Goal: Task Accomplishment & Management: Use online tool/utility

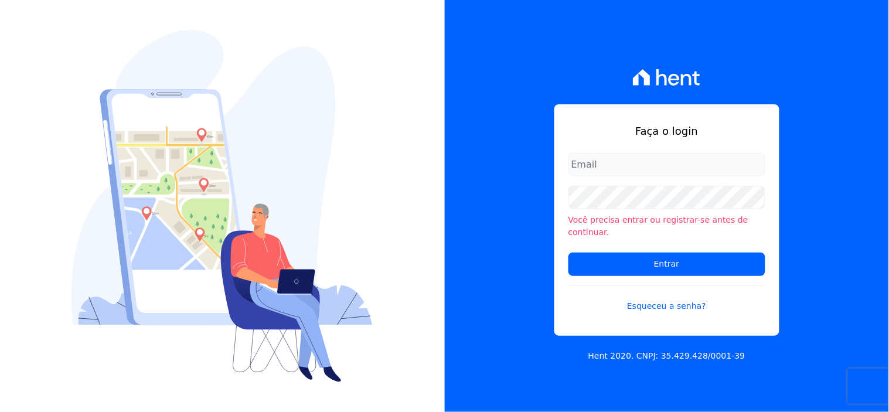
click at [637, 168] on input "email" at bounding box center [667, 164] width 197 height 23
type input "[EMAIL_ADDRESS][DOMAIN_NAME]"
click at [646, 220] on li "Você precisa entrar ou registrar-se antes de continuar." at bounding box center [667, 226] width 197 height 25
click at [594, 229] on li "Você precisa entrar ou registrar-se antes de continuar." at bounding box center [667, 226] width 197 height 25
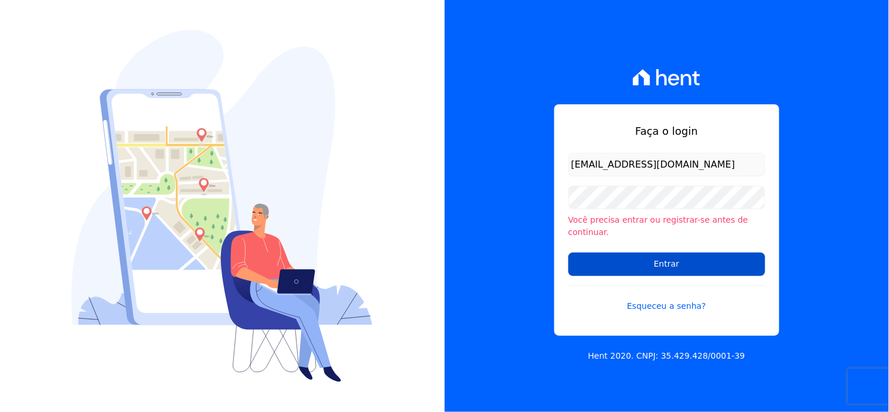
click at [605, 259] on input "Entrar" at bounding box center [667, 264] width 197 height 23
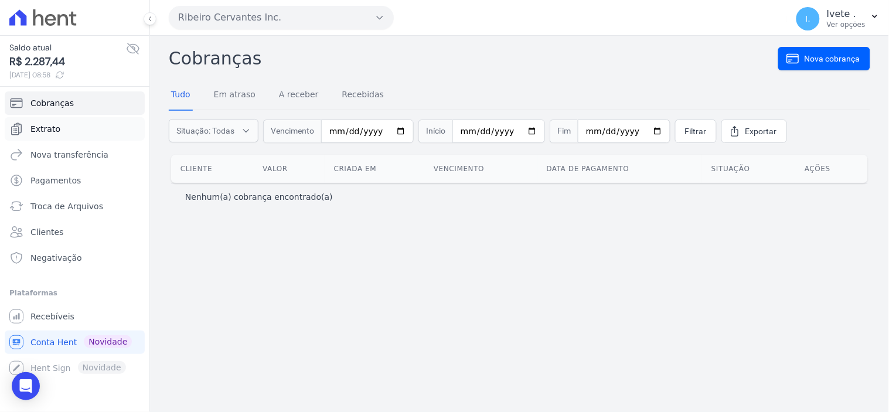
click at [42, 125] on span "Extrato" at bounding box center [45, 129] width 30 height 12
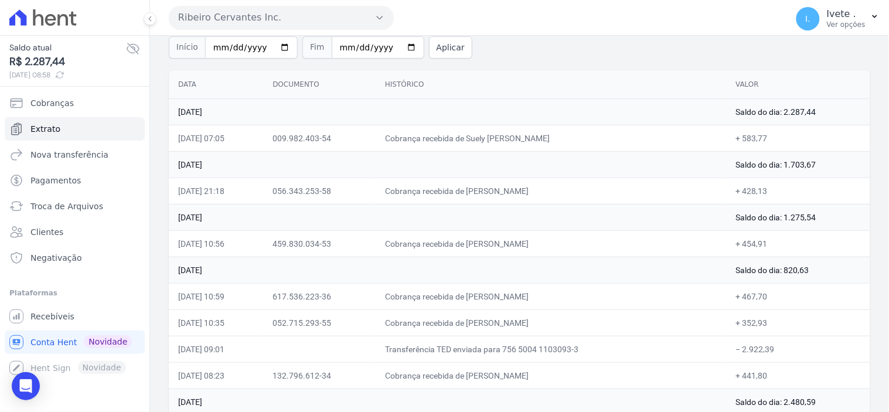
scroll to position [65, 0]
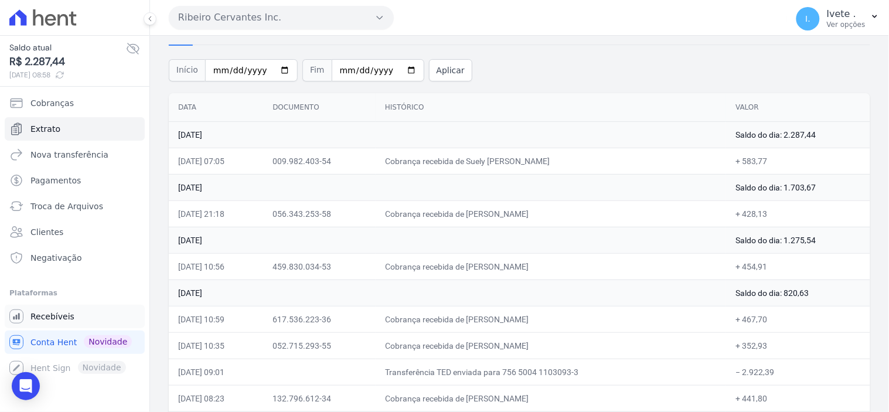
click at [37, 317] on span "Recebíveis" at bounding box center [52, 317] width 44 height 12
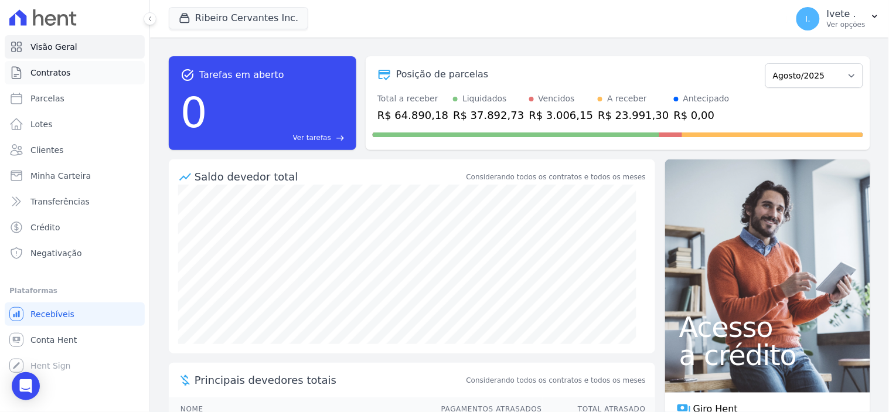
click at [56, 68] on span "Contratos" at bounding box center [50, 73] width 40 height 12
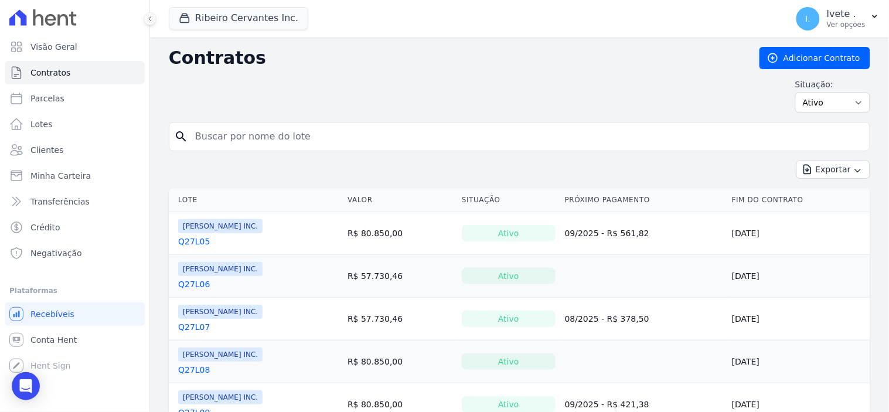
click at [230, 135] on input "search" at bounding box center [526, 136] width 677 height 23
type input "q28l28"
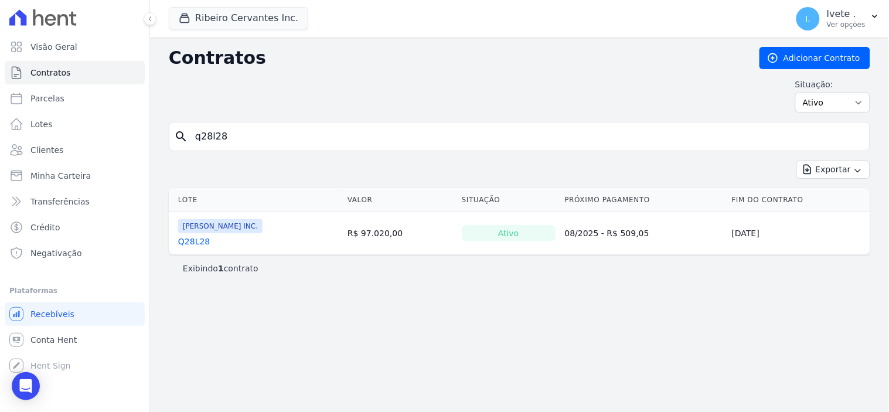
click at [192, 243] on link "Q28L28" at bounding box center [194, 242] width 32 height 12
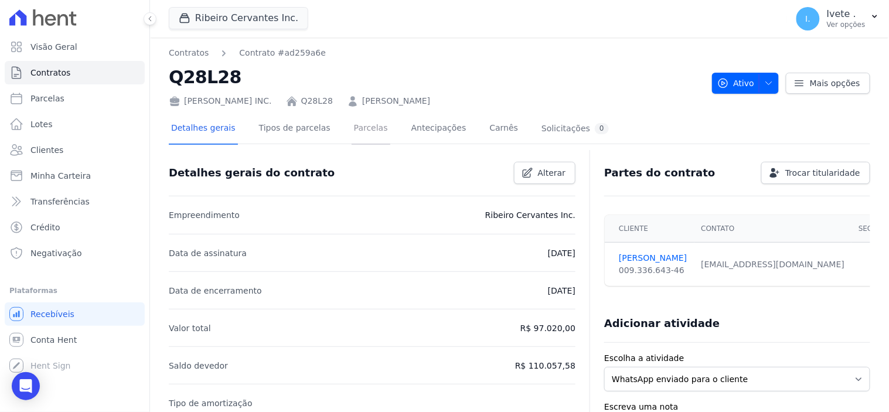
click at [353, 130] on link "Parcelas" at bounding box center [371, 129] width 39 height 31
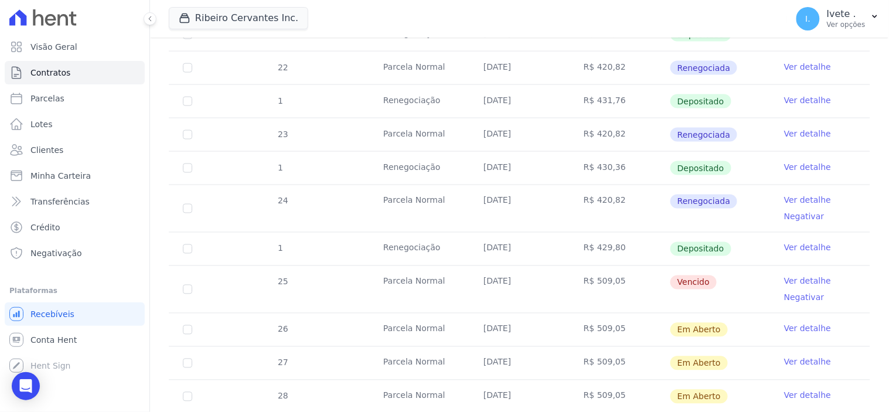
scroll to position [455, 0]
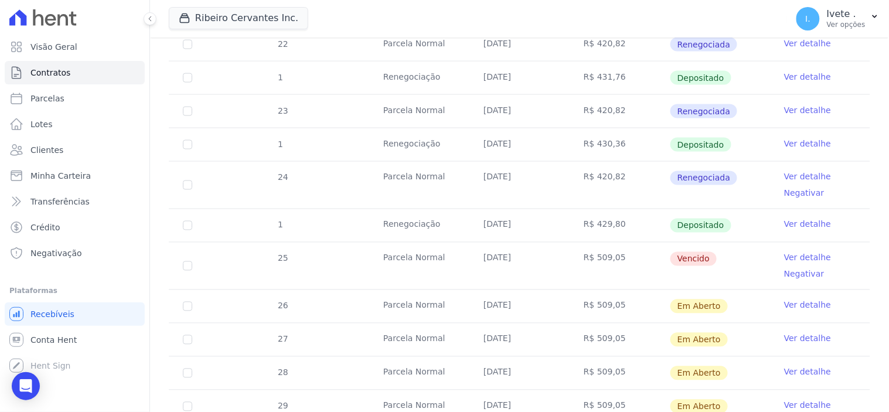
click at [797, 254] on link "Ver detalhe" at bounding box center [807, 258] width 47 height 12
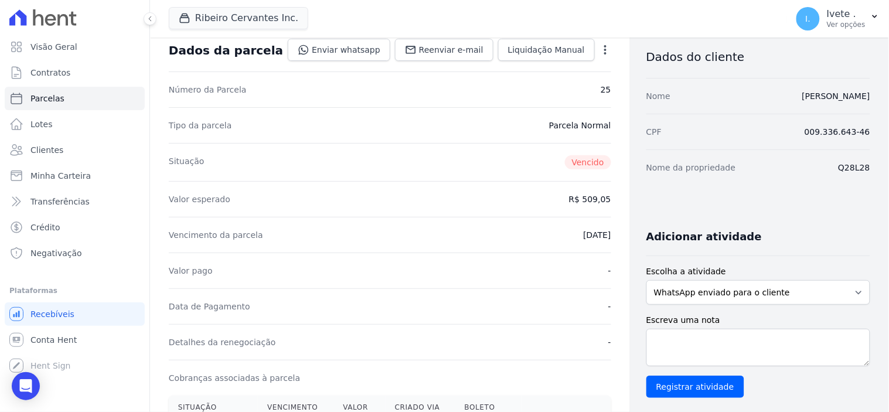
scroll to position [195, 0]
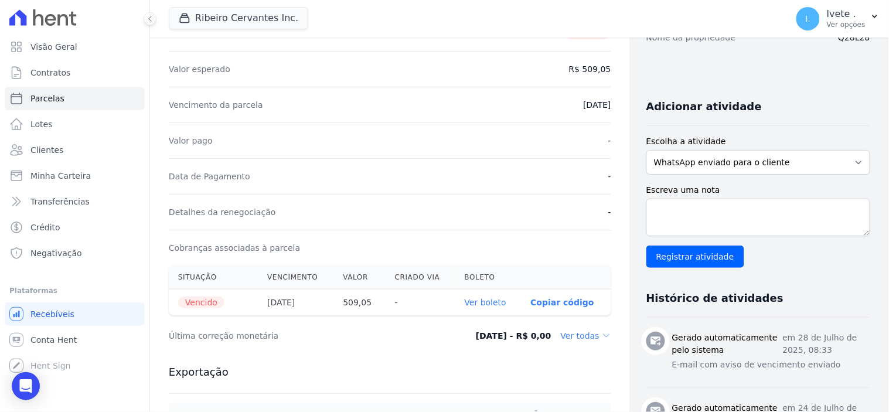
click at [482, 301] on link "Ver boleto" at bounding box center [486, 302] width 42 height 9
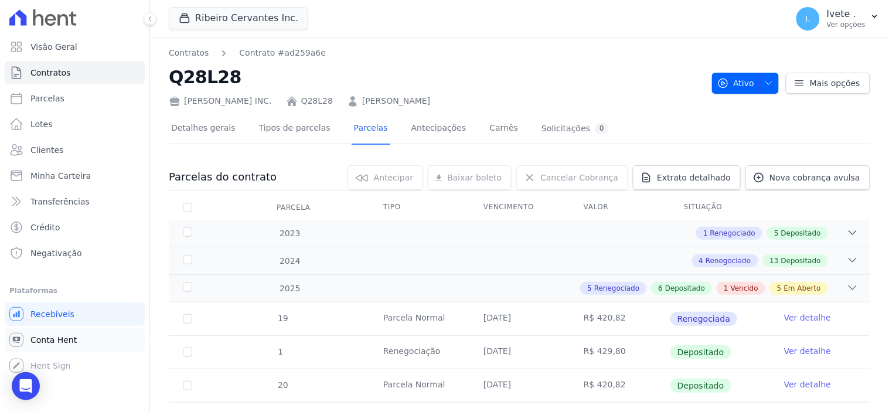
click at [63, 339] on span "Conta Hent" at bounding box center [53, 340] width 46 height 12
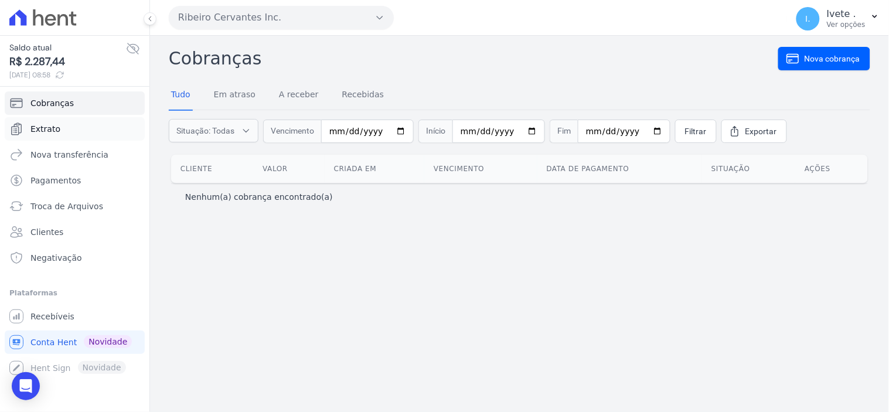
click at [49, 129] on span "Extrato" at bounding box center [45, 129] width 30 height 12
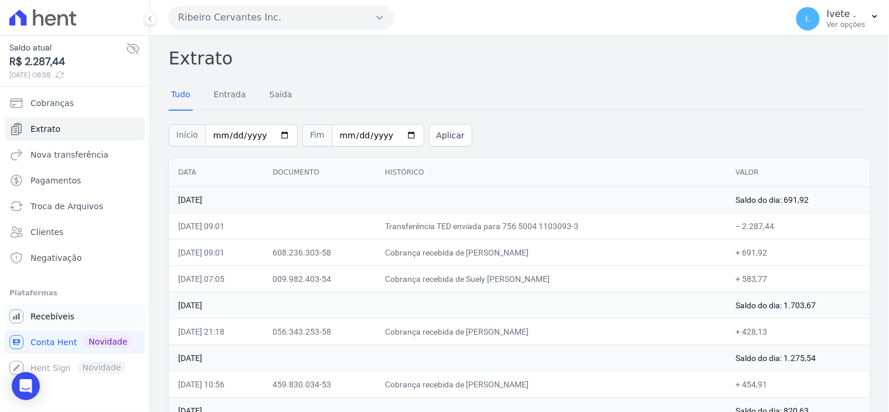
click at [46, 314] on span "Recebíveis" at bounding box center [52, 317] width 44 height 12
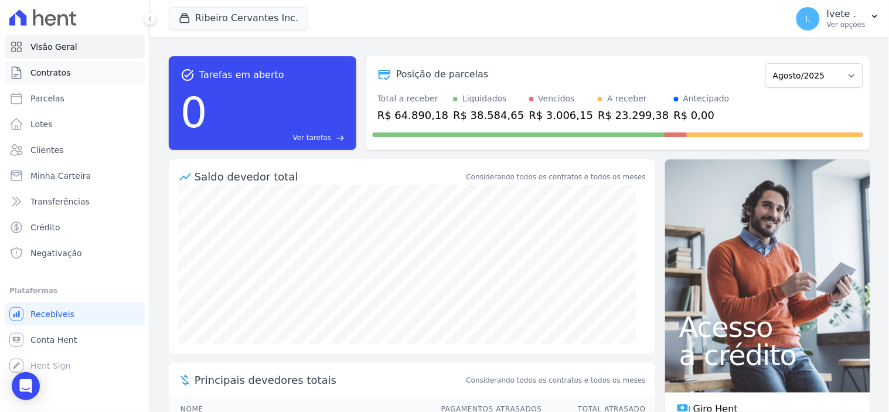
click at [49, 72] on span "Contratos" at bounding box center [50, 73] width 40 height 12
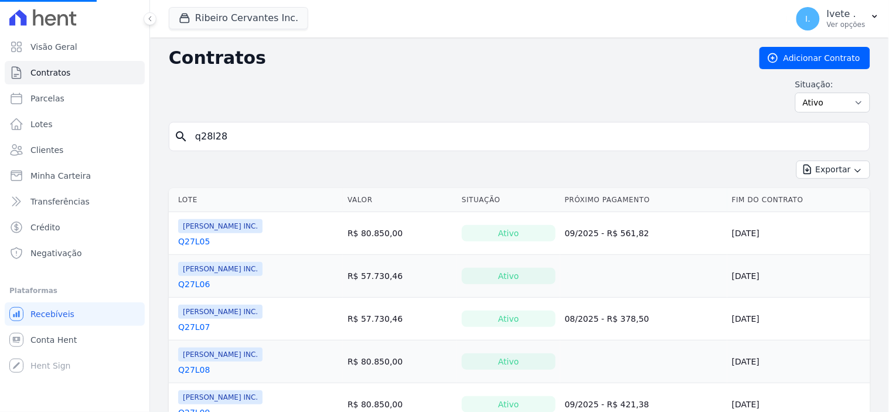
click at [240, 149] on div "search q28l28" at bounding box center [520, 136] width 702 height 29
click at [239, 142] on input "q28l28" at bounding box center [526, 136] width 677 height 23
click at [239, 142] on input "search" at bounding box center [526, 136] width 677 height 23
type input "q33l24"
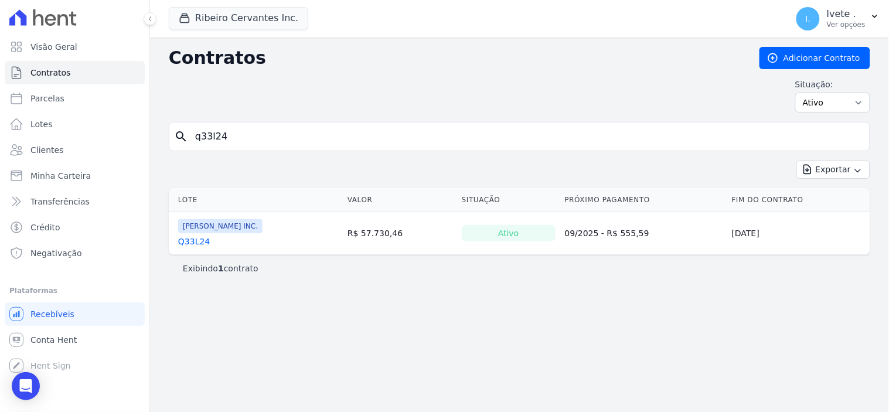
click at [200, 239] on link "Q33L24" at bounding box center [194, 242] width 32 height 12
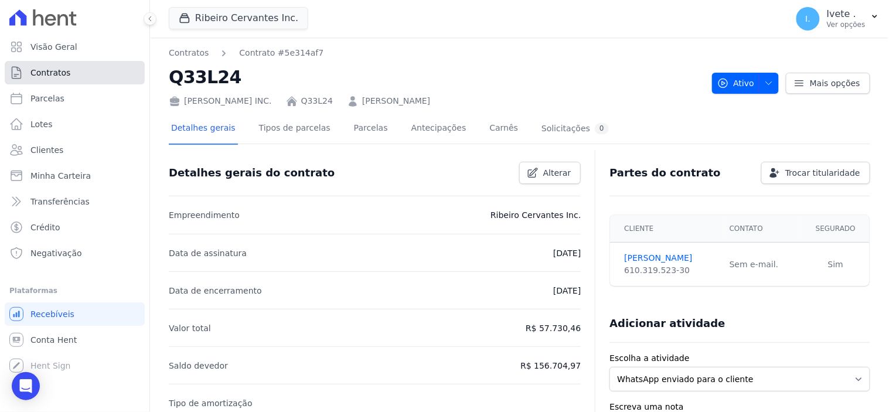
click at [77, 69] on link "Contratos" at bounding box center [75, 72] width 140 height 23
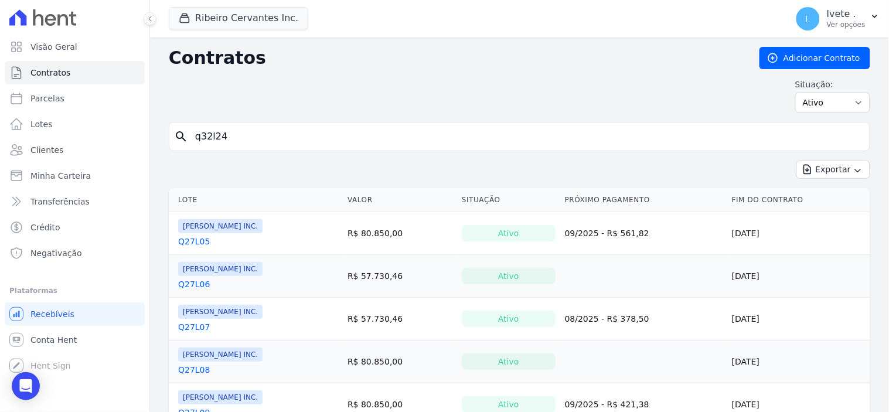
type input "q32l24"
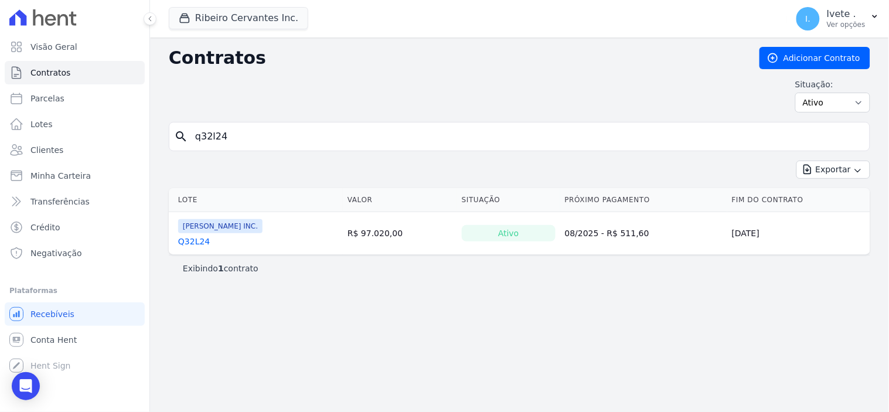
click at [189, 243] on link "Q32L24" at bounding box center [194, 242] width 32 height 12
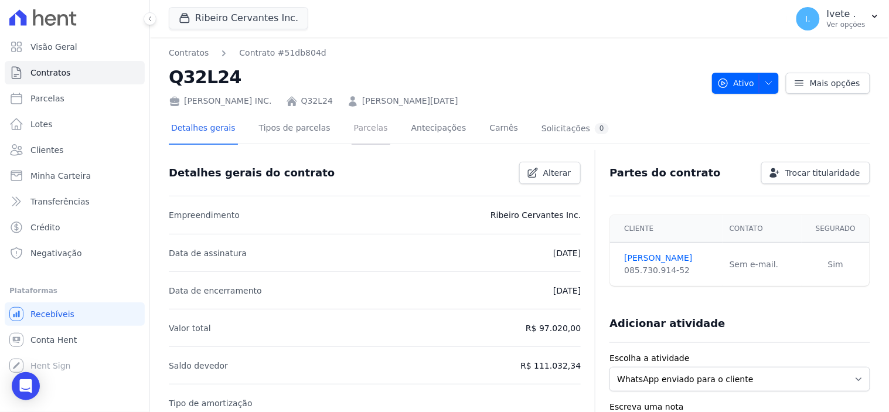
click at [354, 127] on link "Parcelas" at bounding box center [371, 129] width 39 height 31
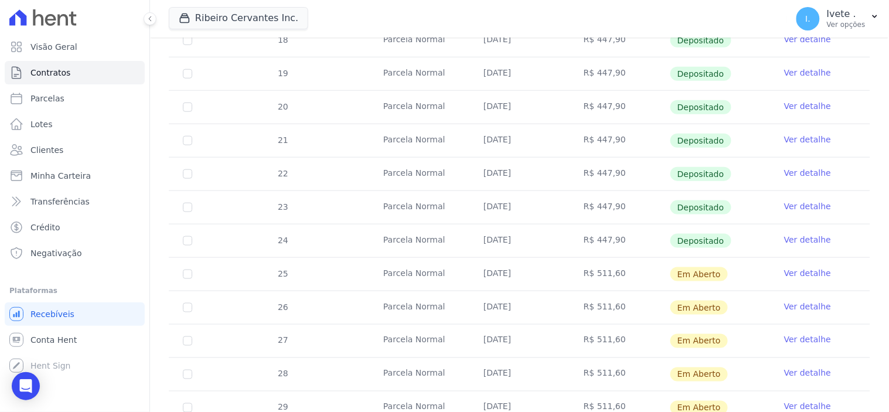
scroll to position [325, 0]
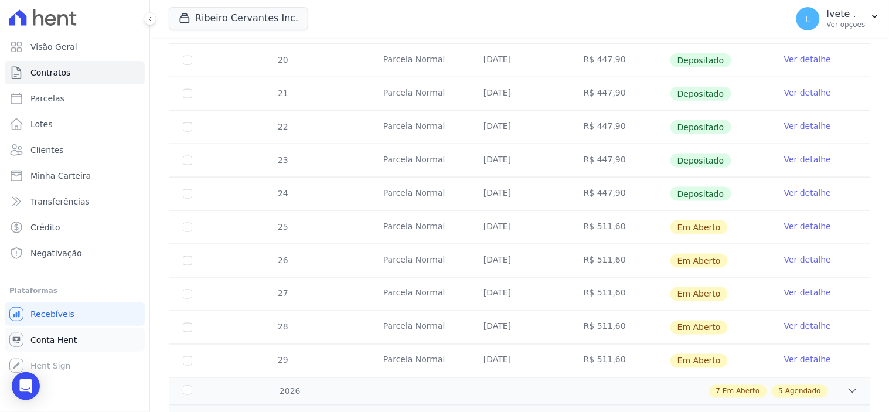
click at [51, 341] on span "Conta Hent" at bounding box center [53, 340] width 46 height 12
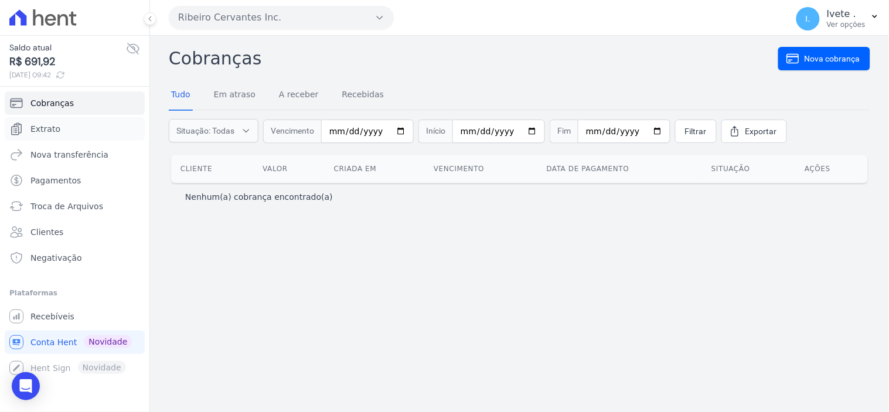
click at [47, 130] on span "Extrato" at bounding box center [45, 129] width 30 height 12
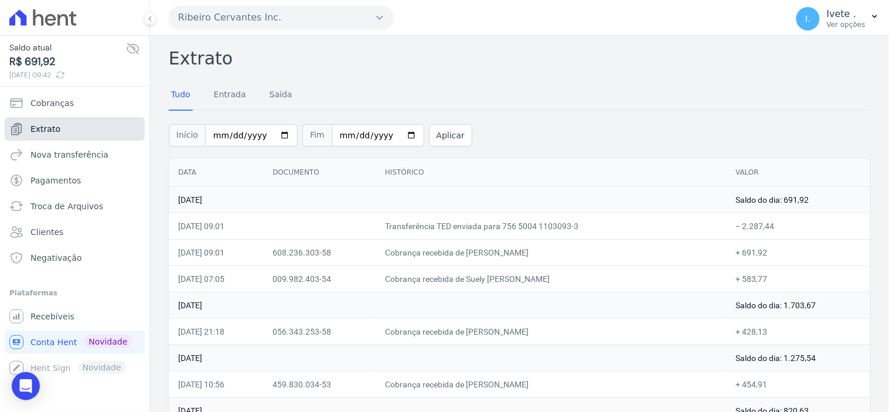
click at [47, 130] on span "Extrato" at bounding box center [45, 129] width 30 height 12
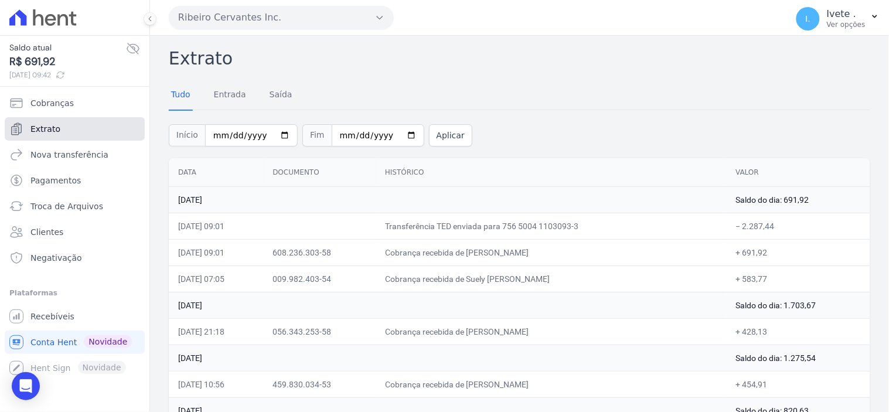
click at [51, 127] on span "Extrato" at bounding box center [45, 129] width 30 height 12
click at [66, 127] on link "Extrato" at bounding box center [75, 128] width 140 height 23
click at [51, 317] on span "Recebíveis" at bounding box center [52, 317] width 44 height 12
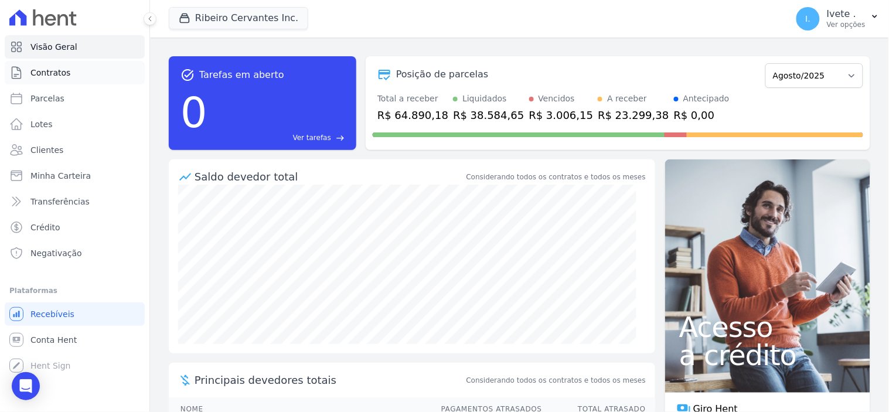
click at [57, 73] on span "Contratos" at bounding box center [50, 73] width 40 height 12
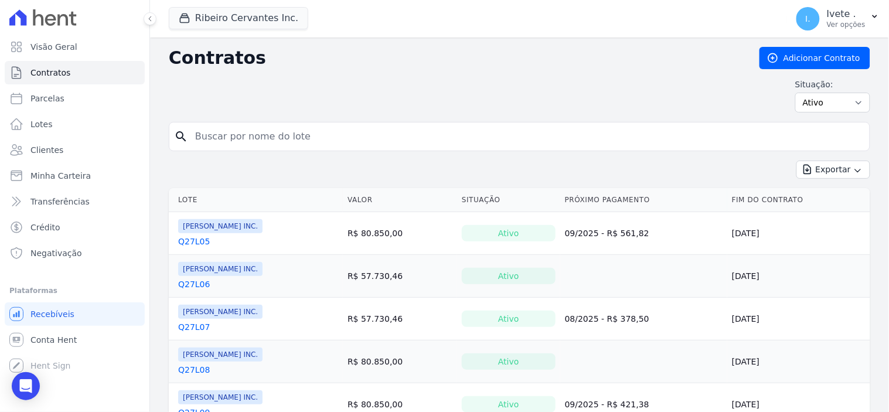
click at [236, 142] on input "search" at bounding box center [526, 136] width 677 height 23
type input "q32l24"
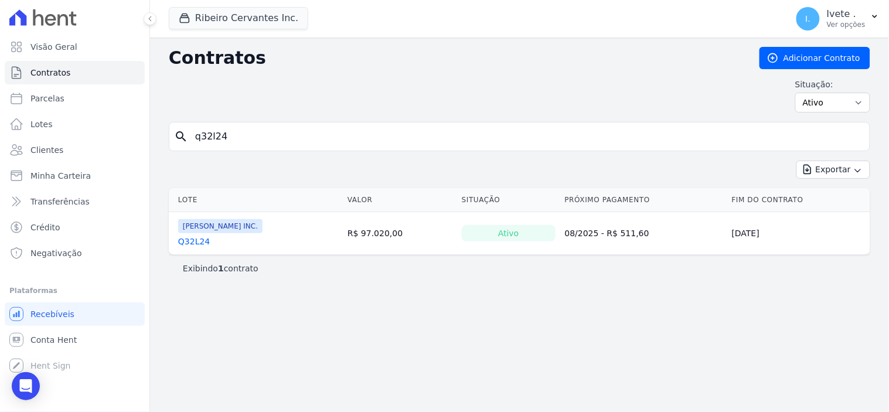
click at [193, 244] on link "Q32L24" at bounding box center [194, 242] width 32 height 12
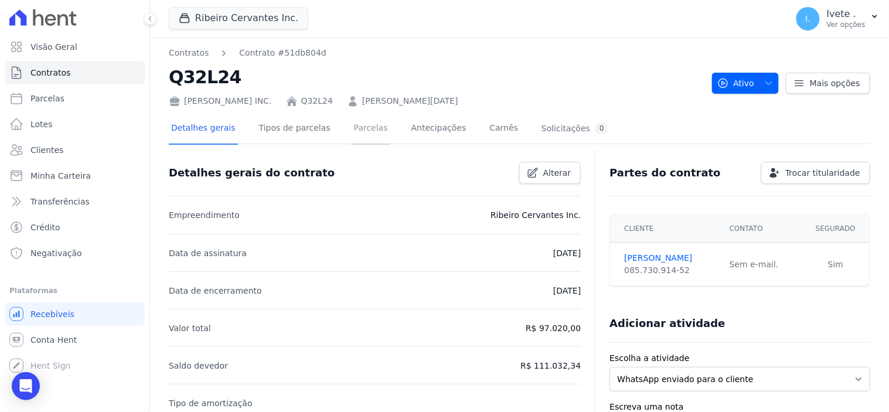
click at [359, 130] on link "Parcelas" at bounding box center [371, 129] width 39 height 31
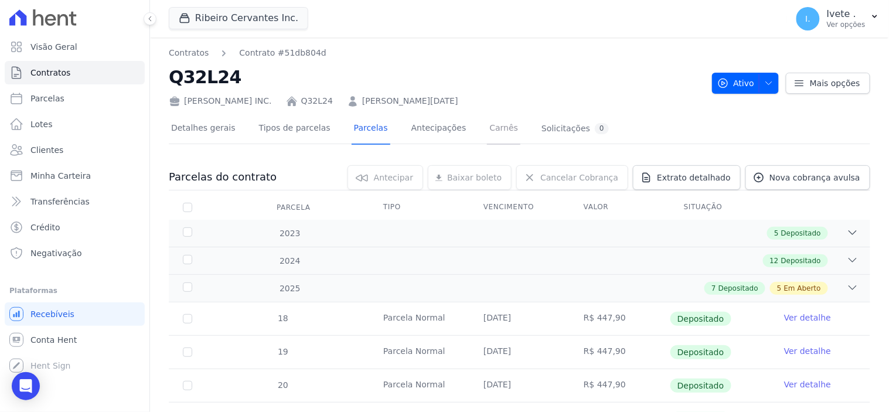
click at [487, 126] on link "Carnês" at bounding box center [503, 129] width 33 height 31
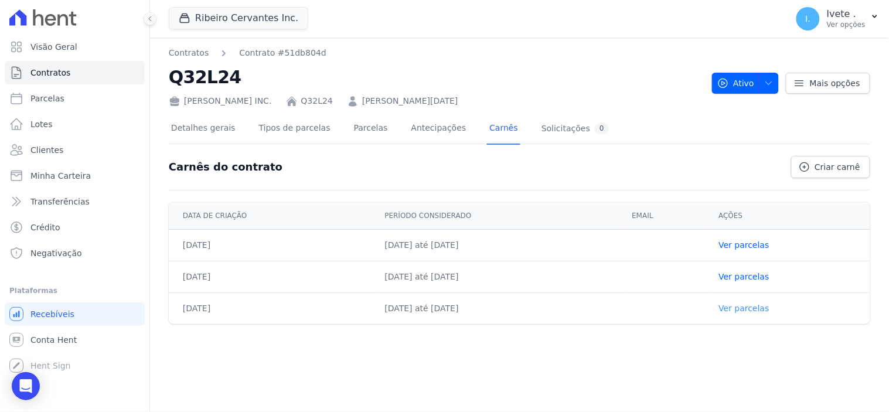
click at [760, 307] on link "Ver parcelas" at bounding box center [744, 308] width 50 height 9
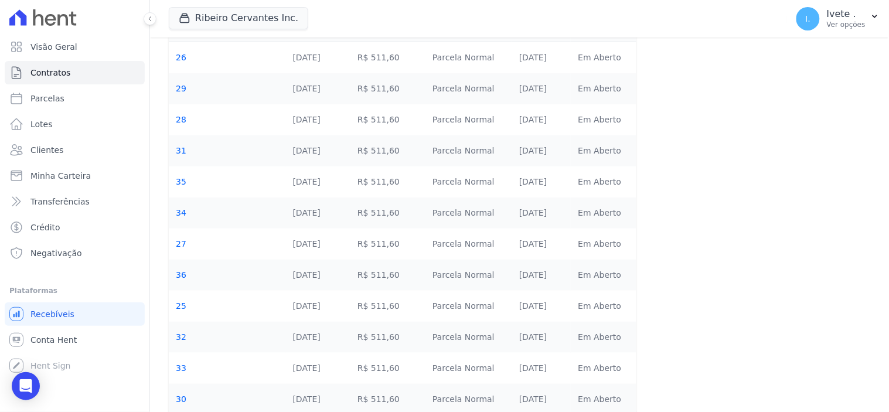
scroll to position [50, 0]
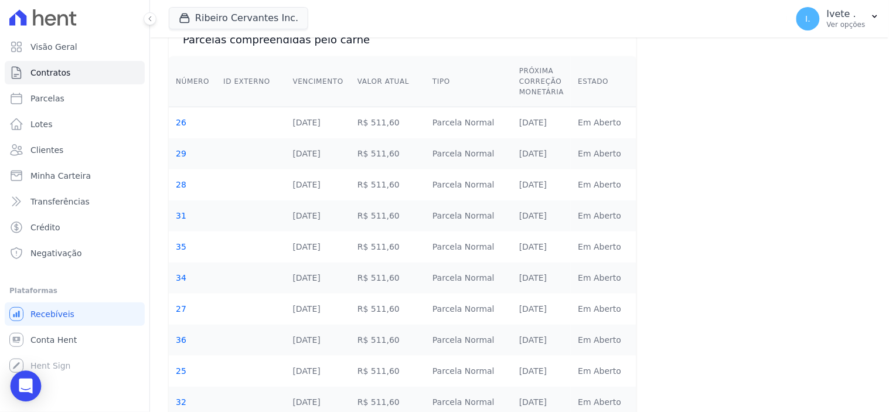
click at [26, 387] on icon "Open Intercom Messenger" at bounding box center [25, 386] width 13 height 15
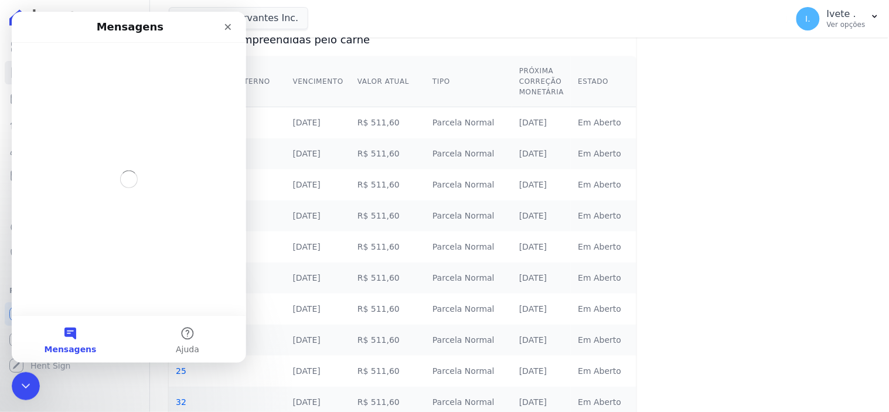
scroll to position [0, 0]
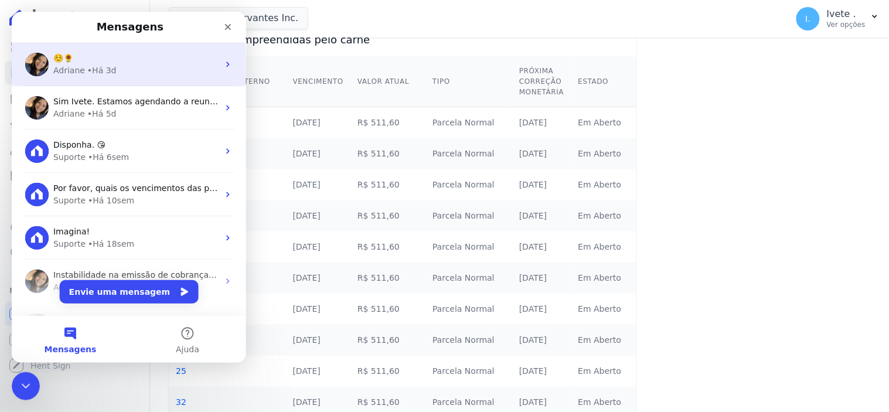
click at [105, 72] on div "• Há 3d" at bounding box center [101, 70] width 29 height 12
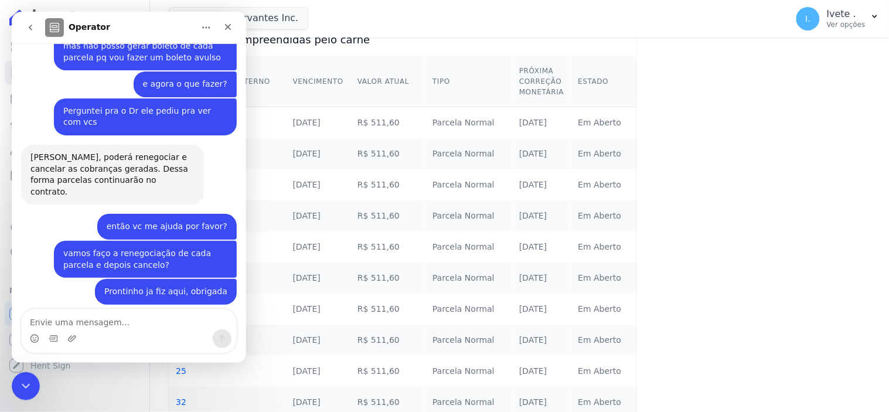
click at [68, 315] on textarea "Envie uma mensagem..." at bounding box center [128, 319] width 215 height 20
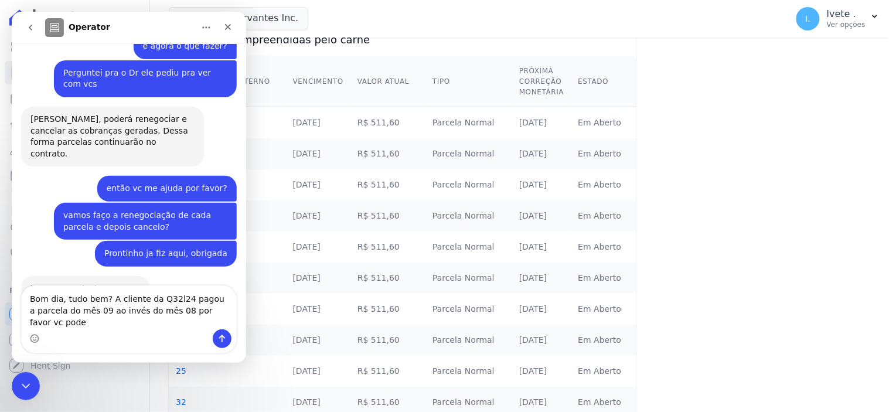
scroll to position [2219, 0]
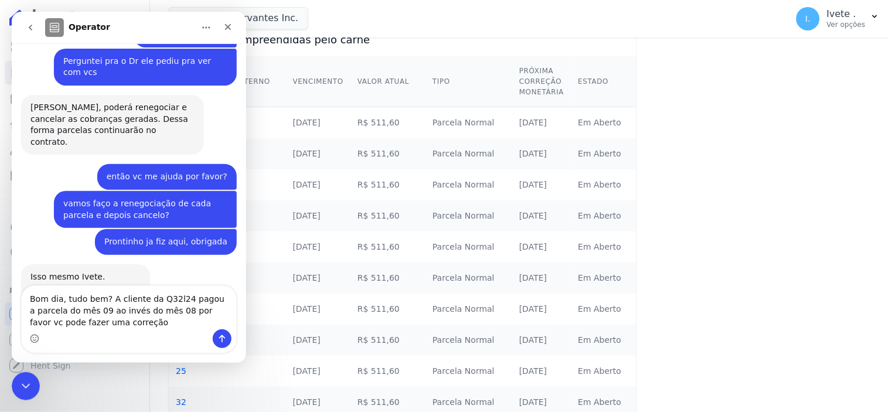
type textarea "Bom dia, tudo bem? A cliente da Q32l24 pagou a parcela do mês 09 ao invés do mê…"
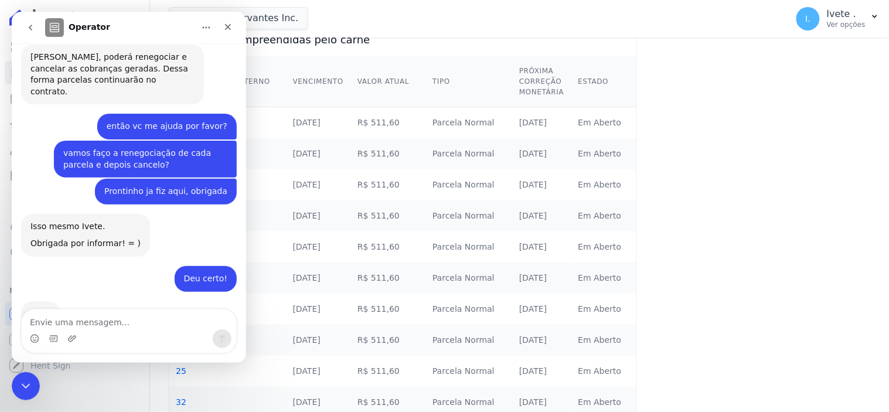
scroll to position [2269, 0]
drag, startPoint x: 31, startPoint y: 390, endPoint x: 32, endPoint y: 383, distance: 6.6
click at [32, 391] on div "Encerramento do Messenger da Intercom" at bounding box center [24, 384] width 28 height 28
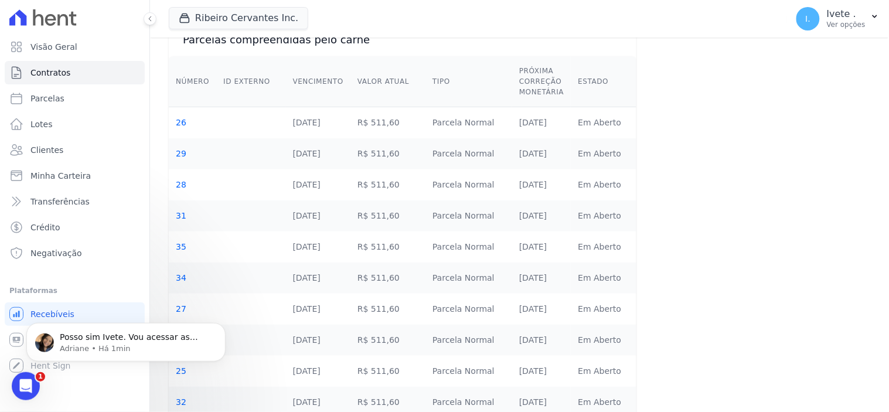
scroll to position [0, 0]
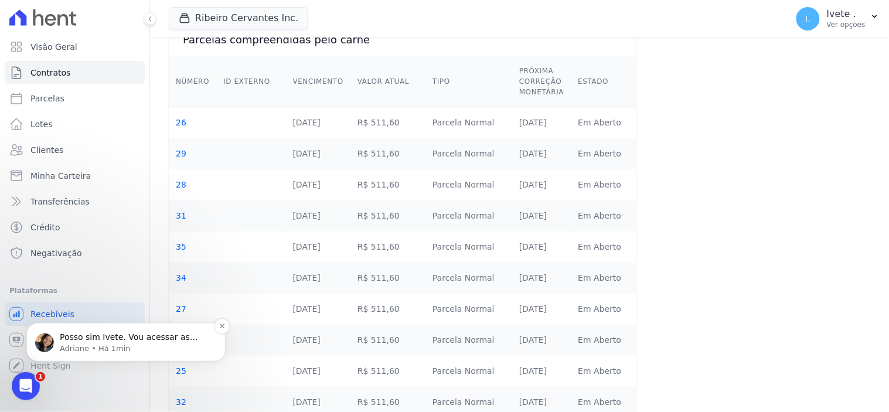
click at [100, 345] on p "Adriane • Há 1min" at bounding box center [135, 348] width 151 height 11
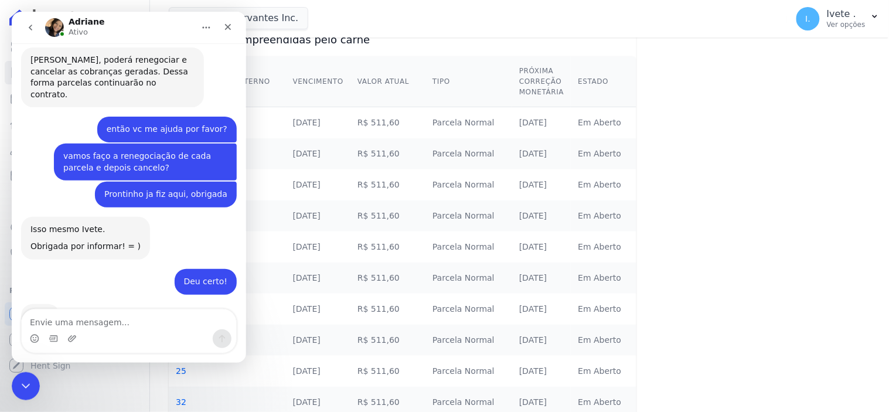
scroll to position [2362, 0]
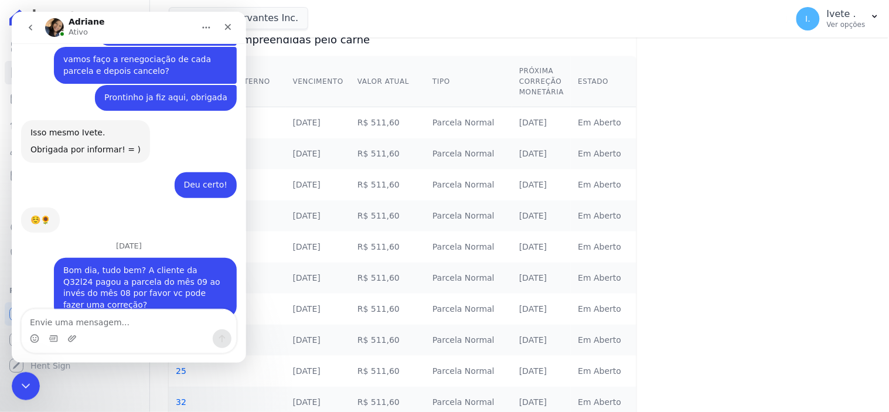
click at [48, 324] on textarea "Envie uma mensagem..." at bounding box center [128, 319] width 215 height 20
type textarea "ok"
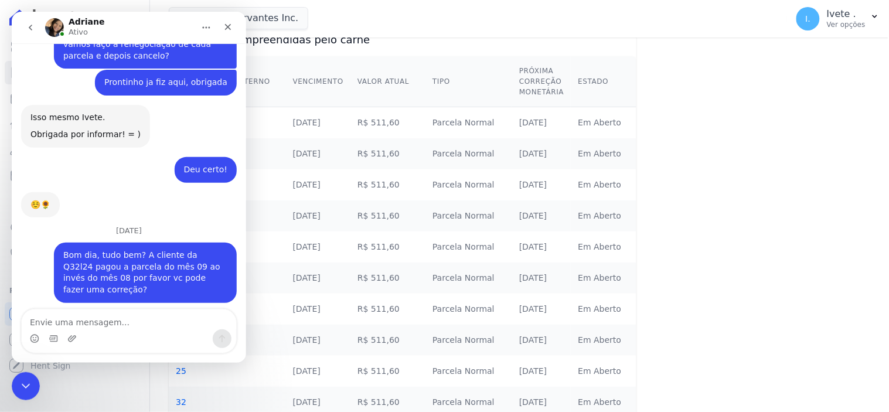
scroll to position [2377, 0]
click at [21, 382] on icon "Encerramento do Messenger da Intercom" at bounding box center [24, 384] width 14 height 14
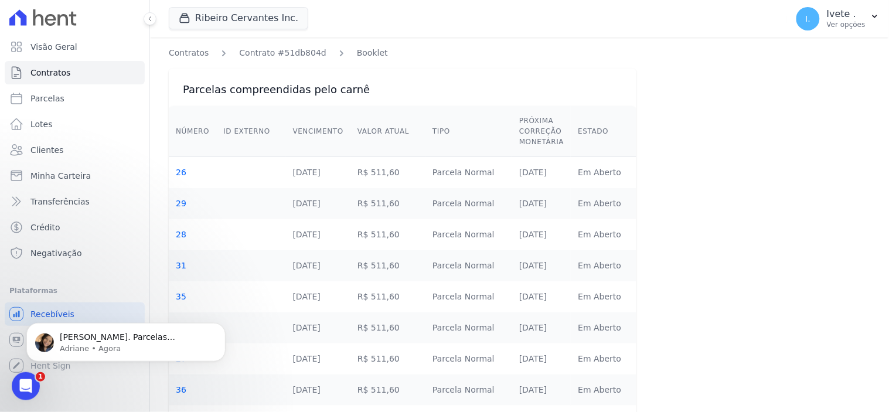
scroll to position [2412, 0]
click at [90, 344] on p "Adriane • Agora" at bounding box center [135, 348] width 151 height 11
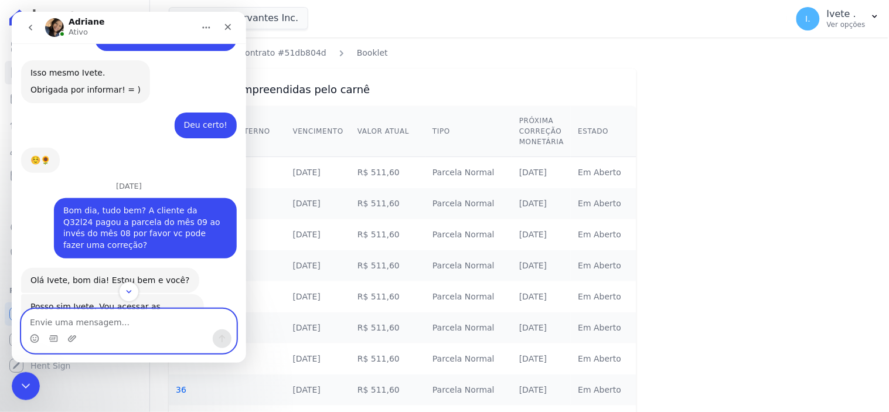
scroll to position [2431, 0]
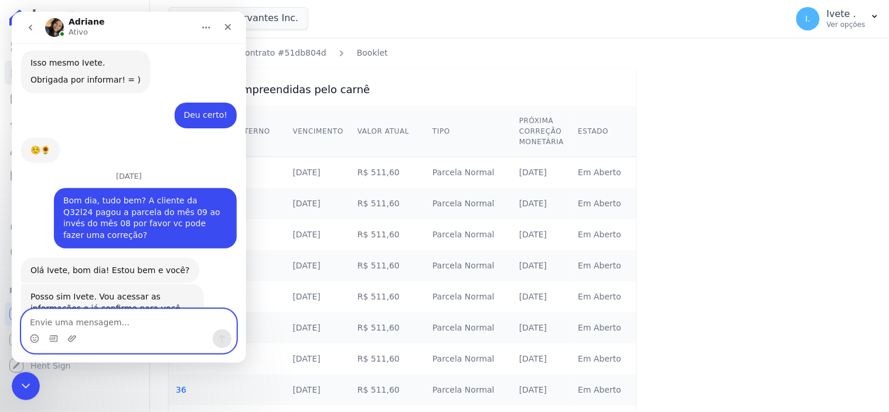
click at [46, 320] on textarea "Envie uma mensagem..." at bounding box center [128, 319] width 215 height 20
type textarea "Obrigada"
click at [220, 341] on icon "Enviar uma mensagem" at bounding box center [221, 338] width 9 height 9
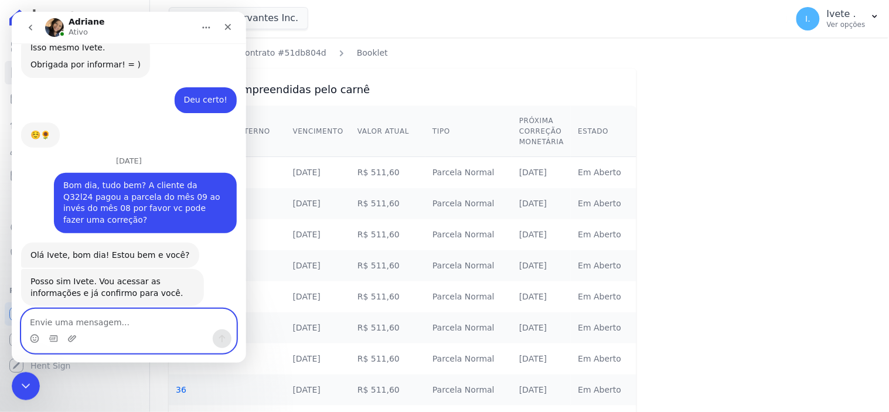
scroll to position [2447, 0]
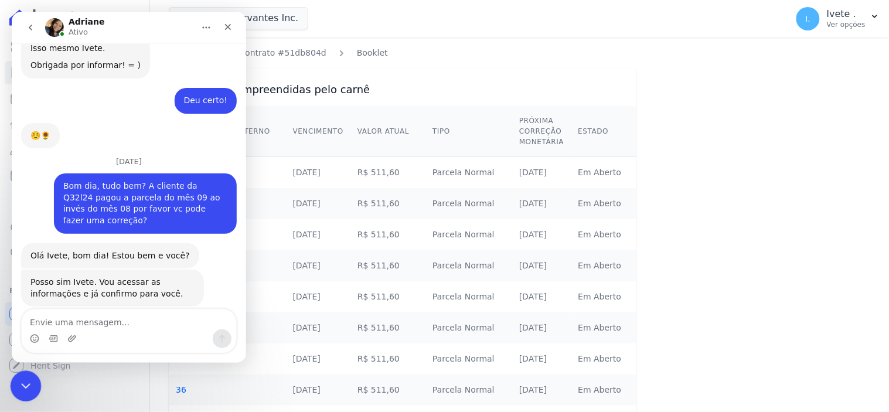
click at [20, 386] on icon "Encerramento do Messenger da Intercom" at bounding box center [24, 384] width 14 height 14
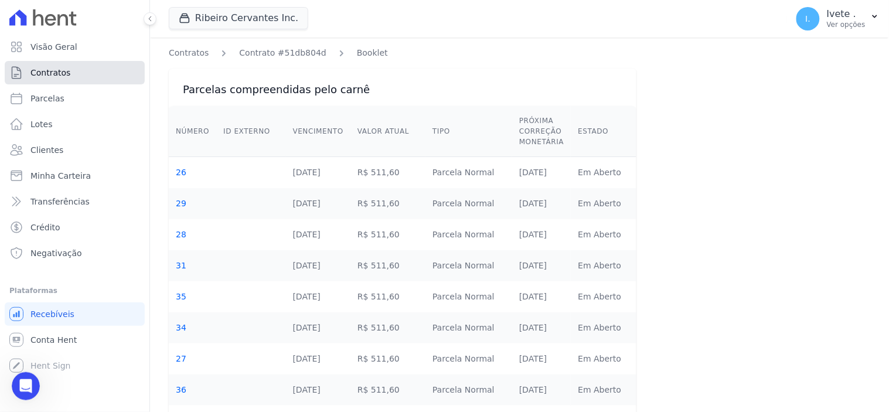
click at [43, 74] on span "Contratos" at bounding box center [50, 73] width 40 height 12
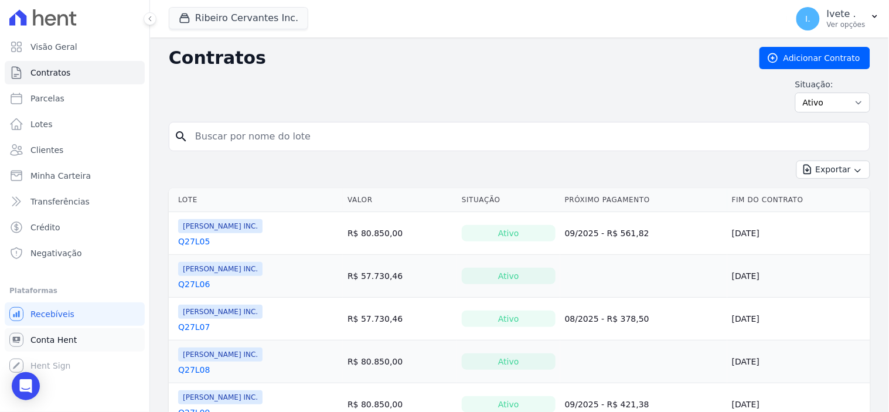
click at [55, 342] on span "Conta Hent" at bounding box center [53, 340] width 46 height 12
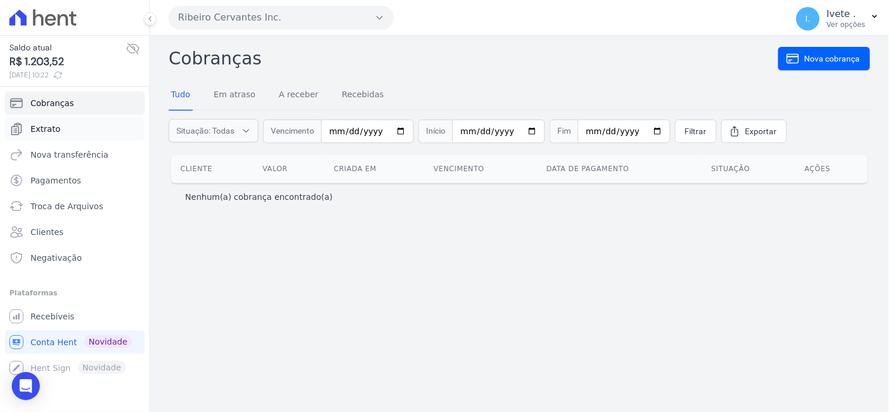
click at [47, 130] on span "Extrato" at bounding box center [45, 129] width 30 height 12
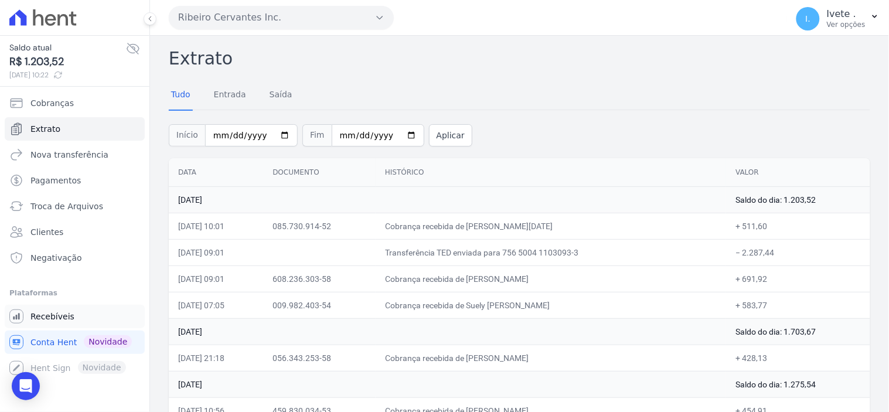
click at [42, 315] on span "Recebíveis" at bounding box center [52, 317] width 44 height 12
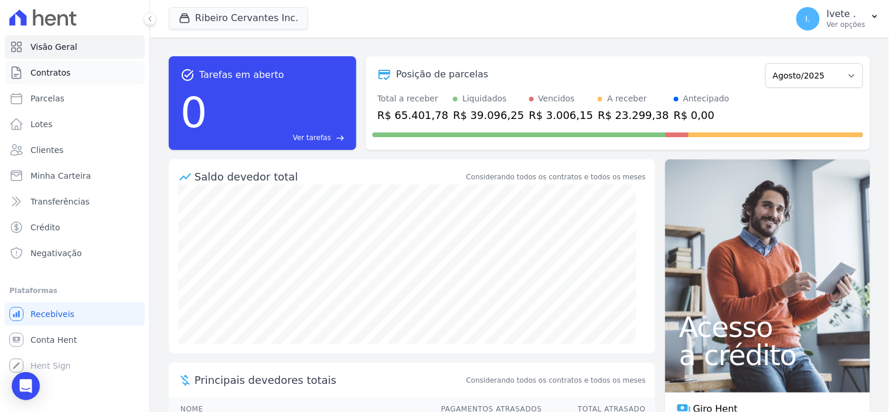
click at [53, 73] on span "Contratos" at bounding box center [50, 73] width 40 height 12
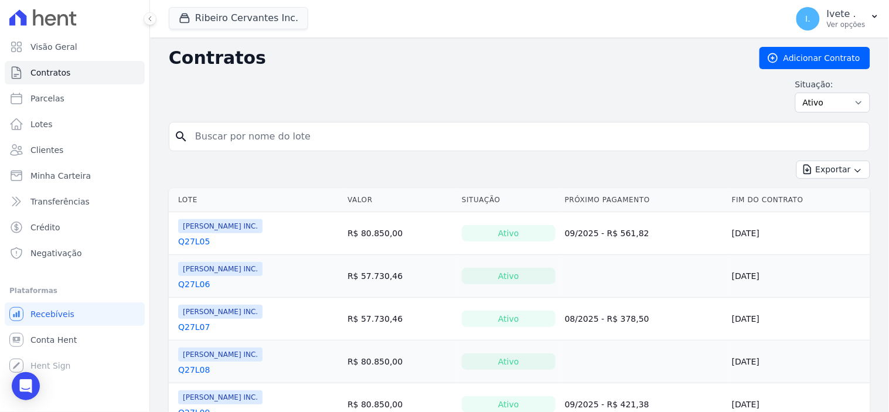
click at [234, 144] on input "search" at bounding box center [526, 136] width 677 height 23
type input "q32l24"
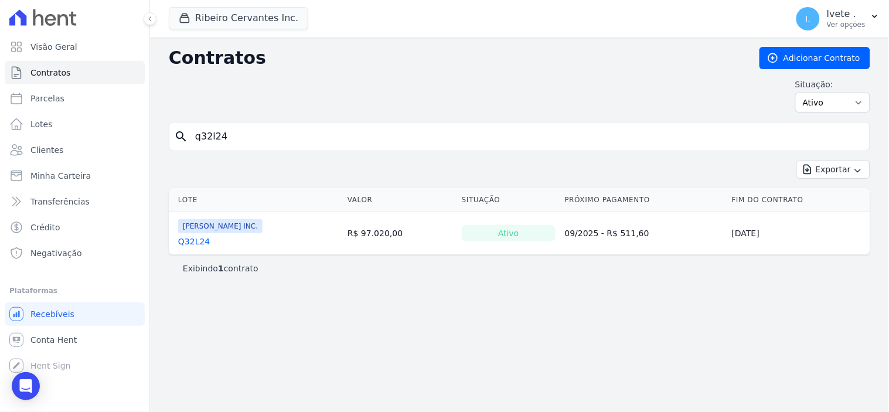
click at [200, 241] on link "Q32L24" at bounding box center [194, 242] width 32 height 12
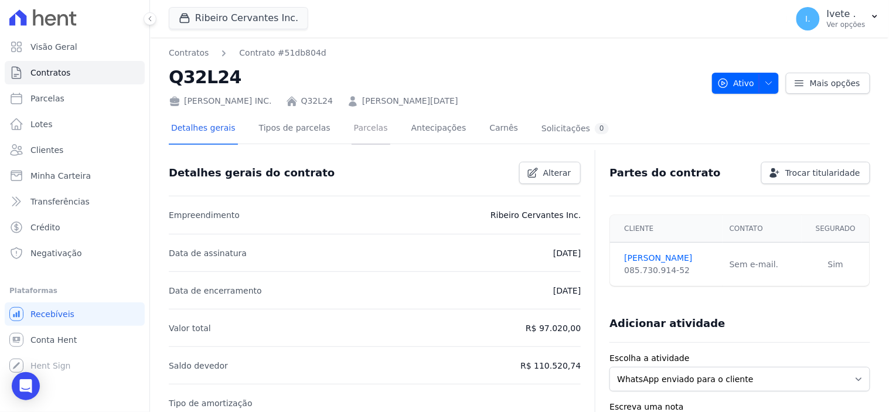
click at [352, 131] on link "Parcelas" at bounding box center [371, 129] width 39 height 31
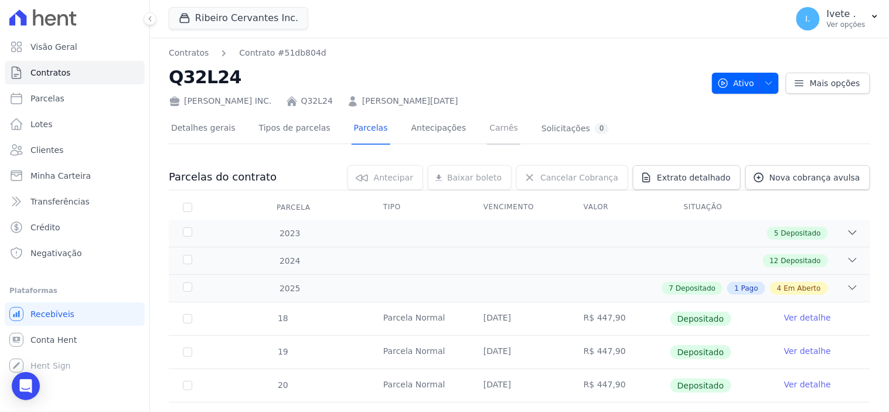
click at [487, 131] on link "Carnês" at bounding box center [503, 129] width 33 height 31
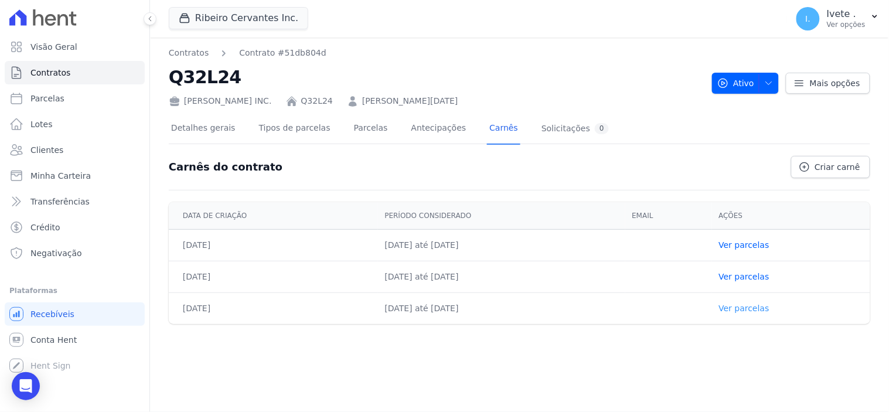
click at [755, 306] on link "Ver parcelas" at bounding box center [744, 308] width 50 height 9
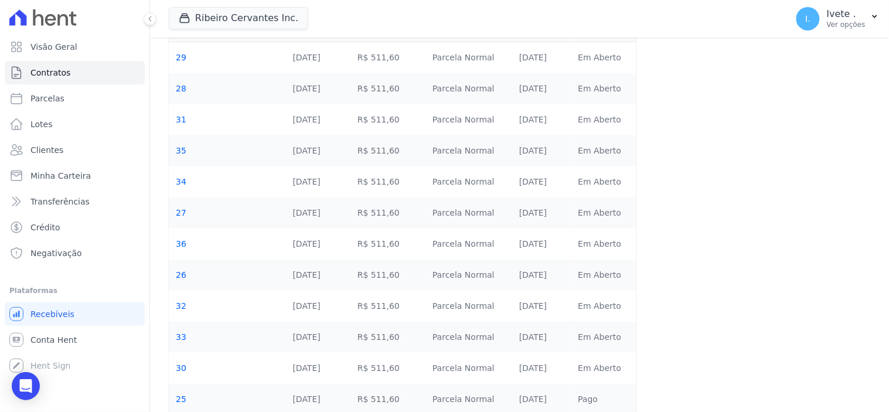
scroll to position [180, 0]
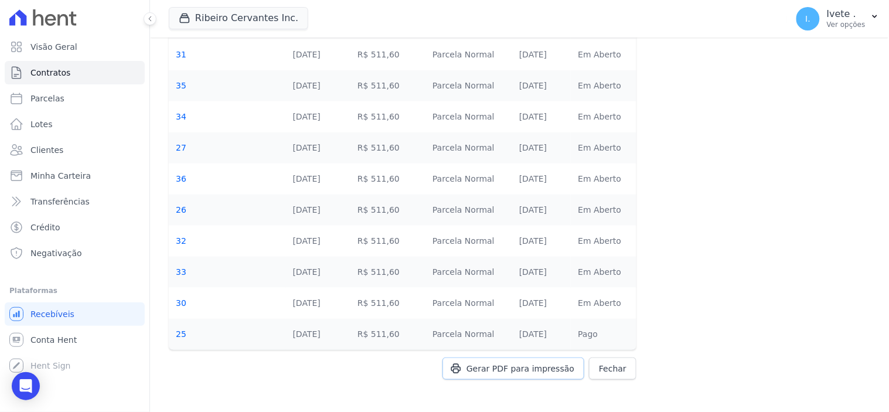
click at [514, 368] on span "Gerar PDF para impressão" at bounding box center [521, 369] width 108 height 12
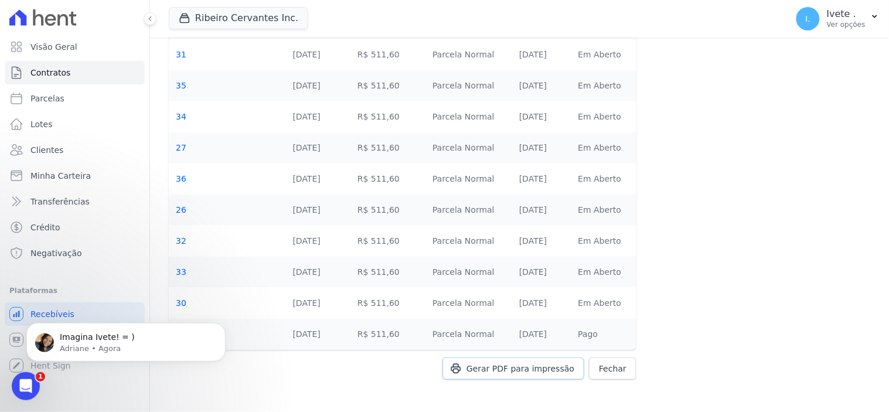
scroll to position [0, 0]
click at [121, 334] on p "Imagina Ivete! = )" at bounding box center [135, 337] width 151 height 12
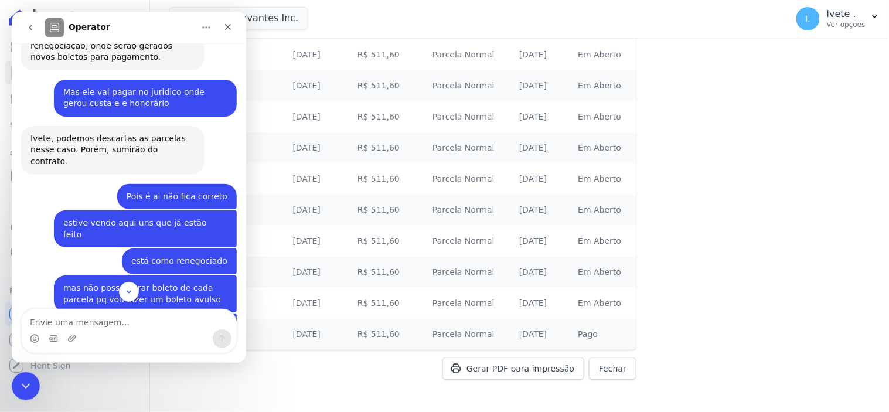
scroll to position [2501, 0]
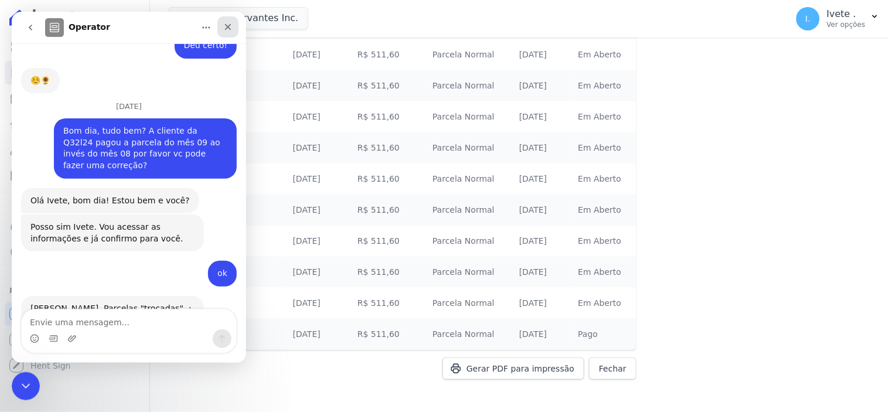
click at [235, 16] on div "Fechar" at bounding box center [227, 26] width 21 height 21
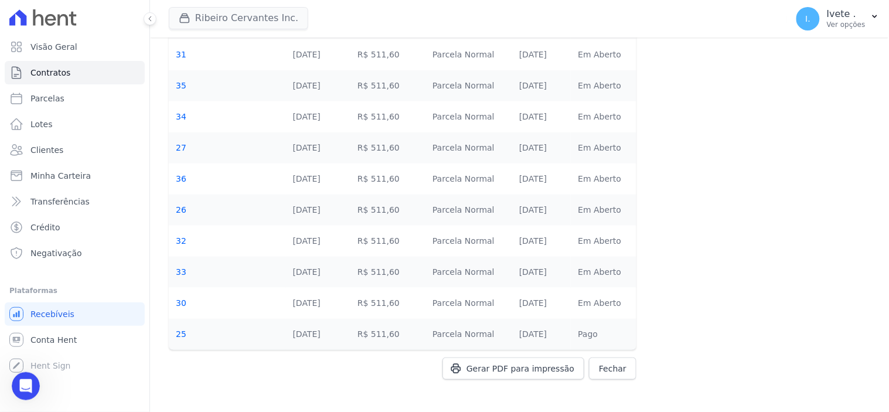
scroll to position [2482, 0]
click at [43, 338] on span "Conta Hent" at bounding box center [53, 340] width 46 height 12
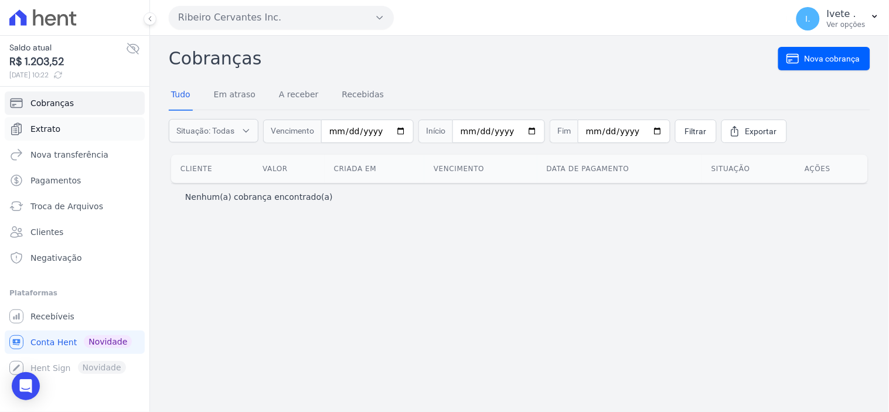
click at [42, 129] on span "Extrato" at bounding box center [45, 129] width 30 height 12
